Goal: Information Seeking & Learning: Stay updated

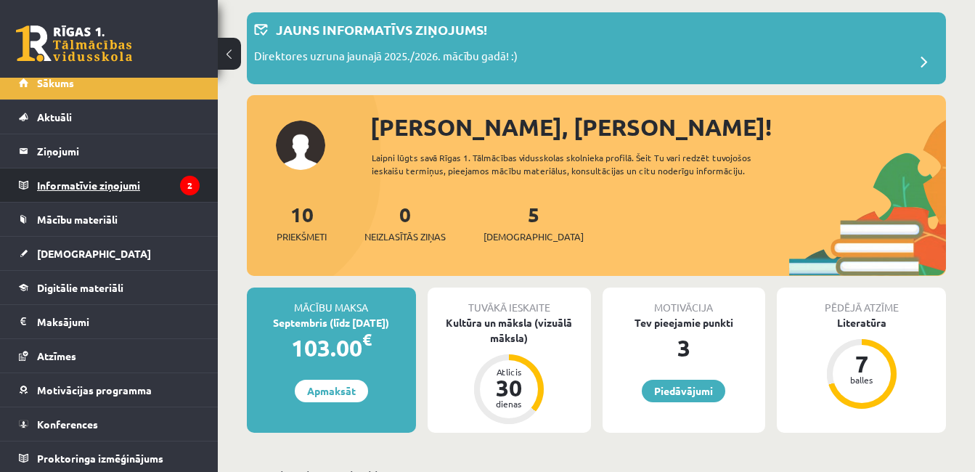
scroll to position [15, 0]
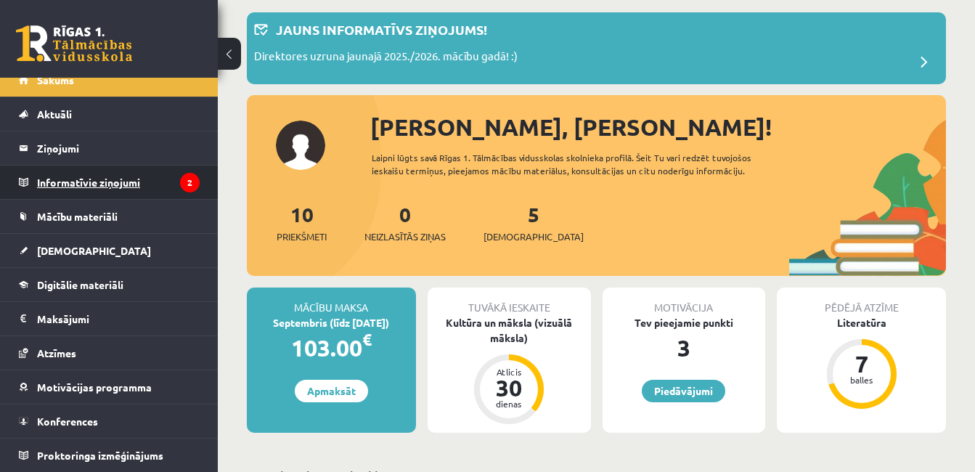
click at [125, 188] on legend "Informatīvie ziņojumi 2" at bounding box center [118, 182] width 163 height 33
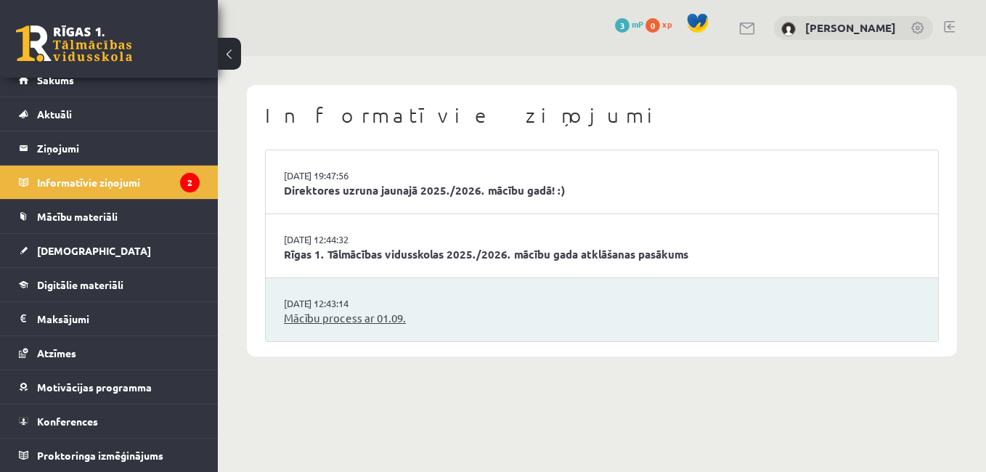
click at [351, 318] on link "Mācību process ar 01.09." at bounding box center [602, 318] width 636 height 17
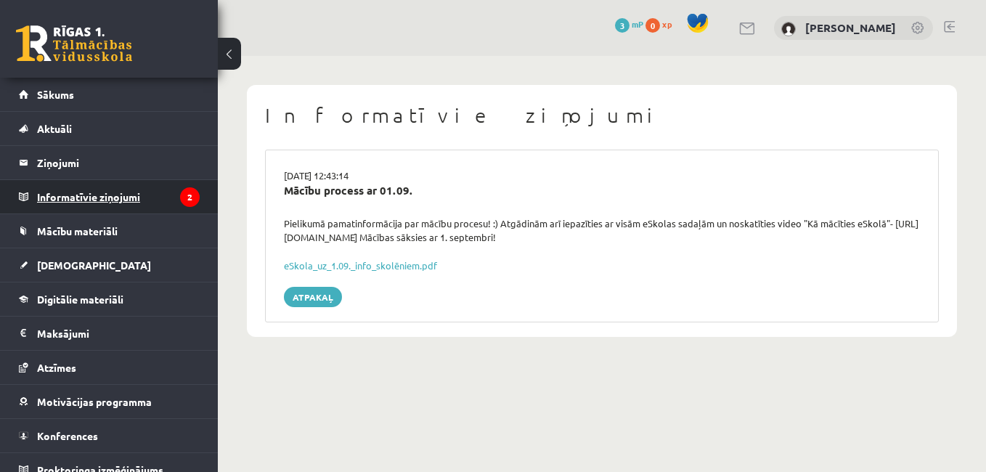
click at [125, 197] on legend "Informatīvie ziņojumi 2" at bounding box center [118, 196] width 163 height 33
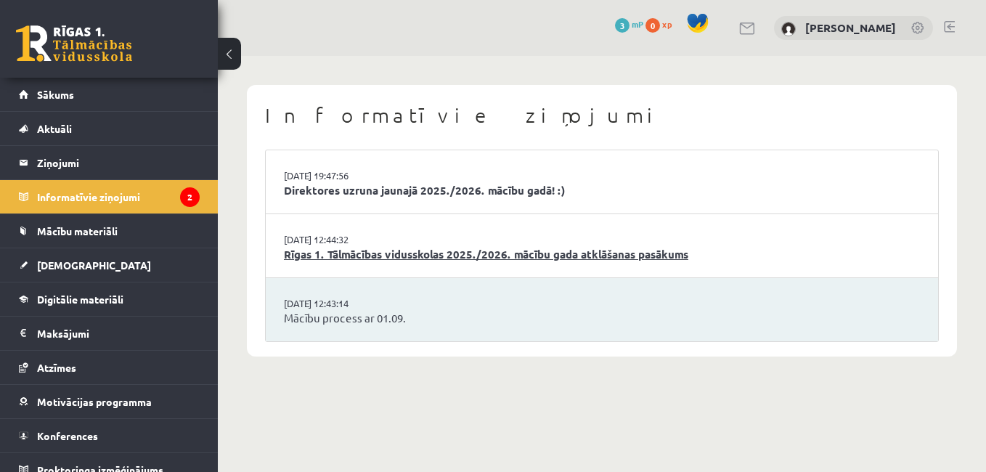
click at [347, 254] on link "Rīgas 1. Tālmācības vidusskolas 2025./2026. mācību gada atklāšanas pasākums" at bounding box center [602, 254] width 636 height 17
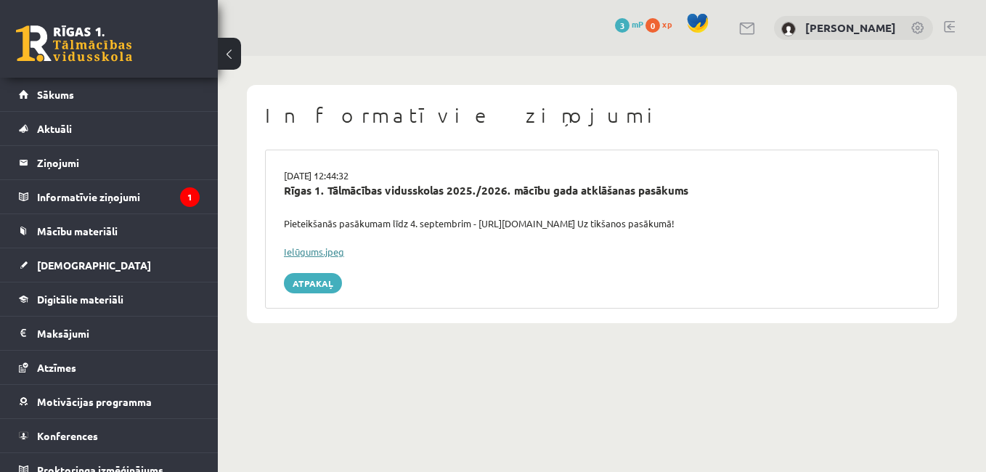
click at [335, 250] on link "Ielūgums.jpeg" at bounding box center [314, 251] width 60 height 12
click at [298, 249] on link "Ielūgums.jpeg" at bounding box center [314, 251] width 60 height 12
click at [299, 250] on link "Ielūgums.jpeg" at bounding box center [314, 251] width 60 height 12
click at [121, 195] on legend "Informatīvie ziņojumi 1" at bounding box center [118, 196] width 163 height 33
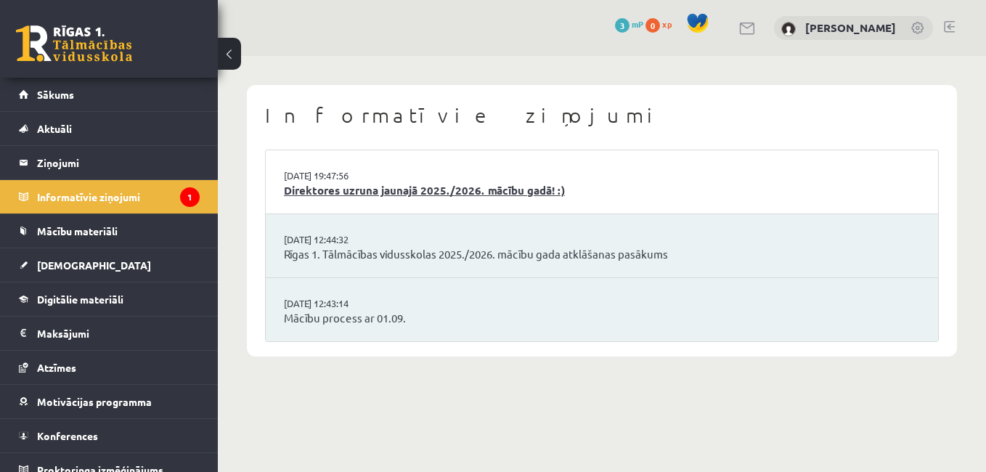
click at [463, 192] on link "Direktores uzruna jaunajā 2025./2026. mācību gadā! :)" at bounding box center [602, 190] width 636 height 17
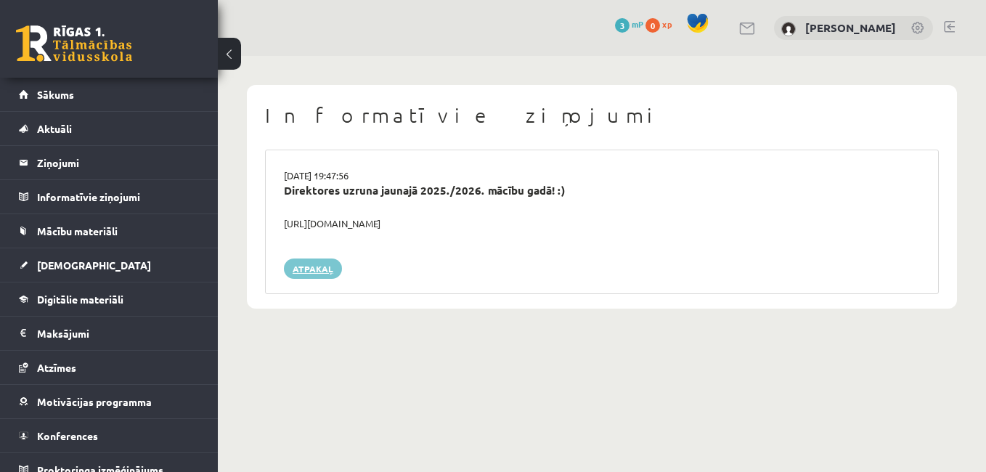
click at [314, 269] on link "Atpakaļ" at bounding box center [313, 268] width 58 height 20
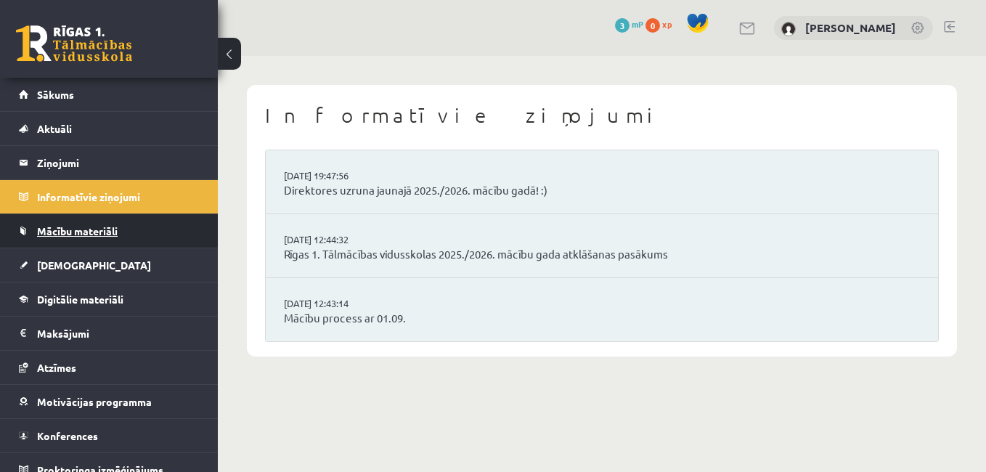
click at [81, 237] on link "Mācību materiāli" at bounding box center [109, 230] width 181 height 33
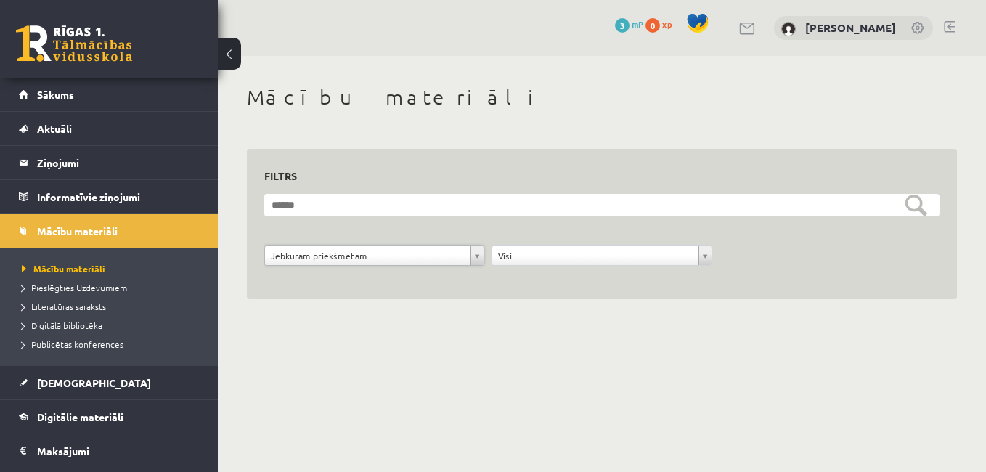
scroll to position [132, 0]
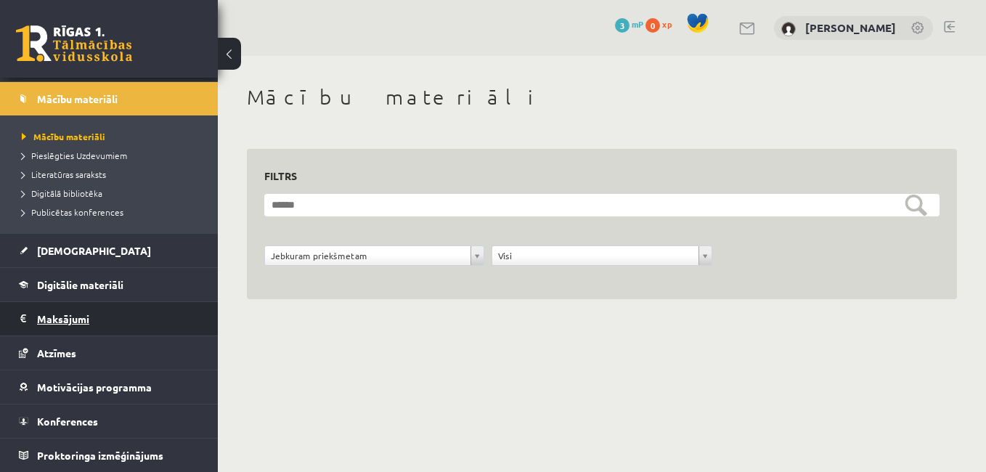
click at [61, 313] on legend "Maksājumi 0" at bounding box center [118, 318] width 163 height 33
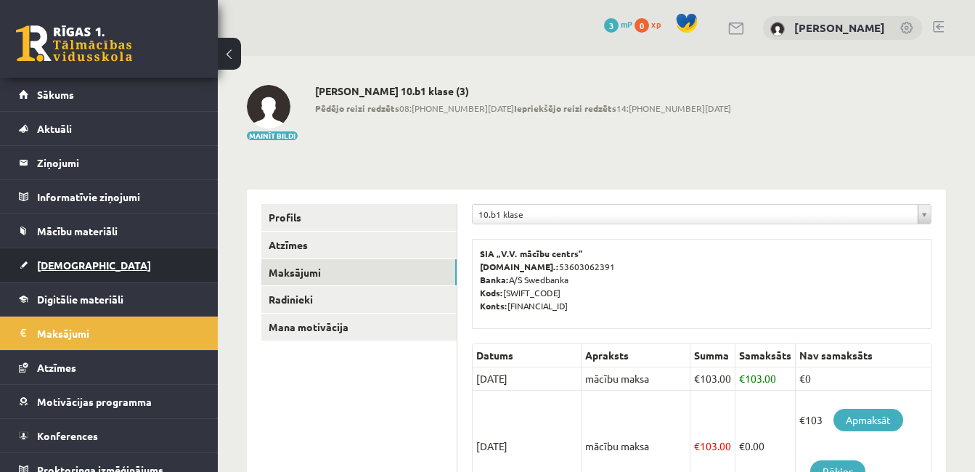
click at [95, 257] on link "[DEMOGRAPHIC_DATA]" at bounding box center [109, 264] width 181 height 33
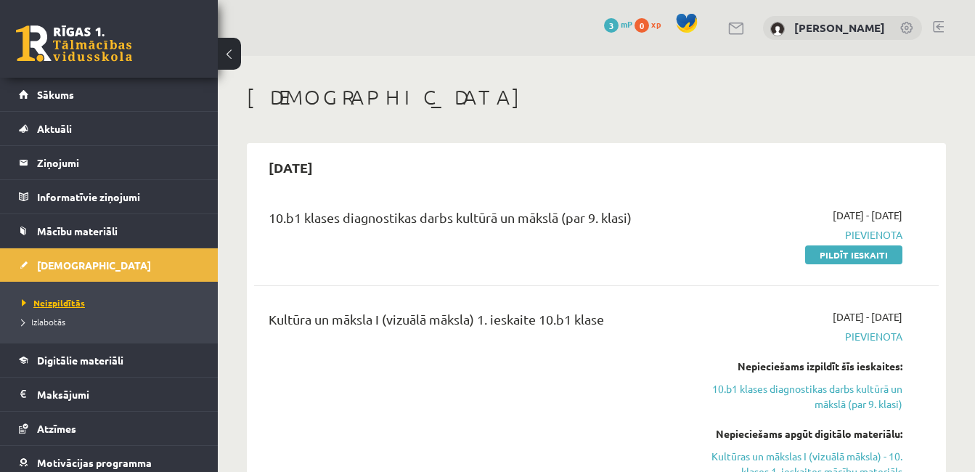
click at [107, 299] on link "Neizpildītās" at bounding box center [112, 302] width 181 height 13
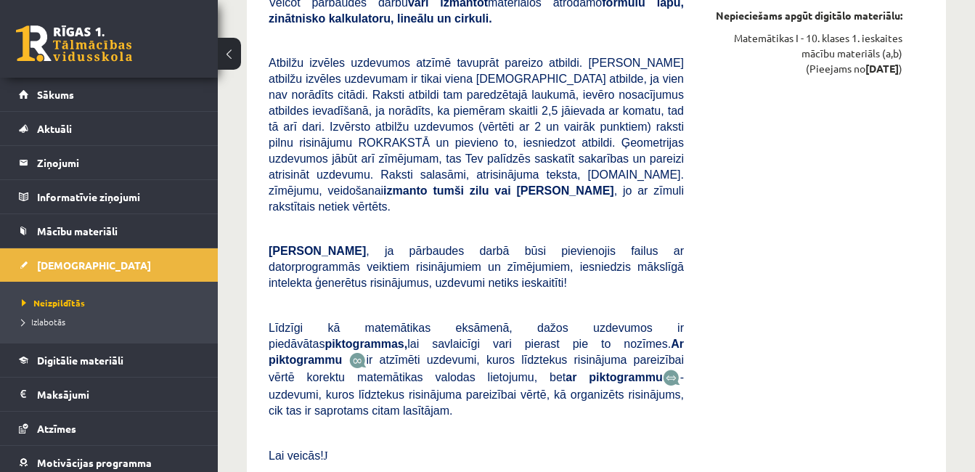
scroll to position [3587, 0]
